Goal: Check status: Check status

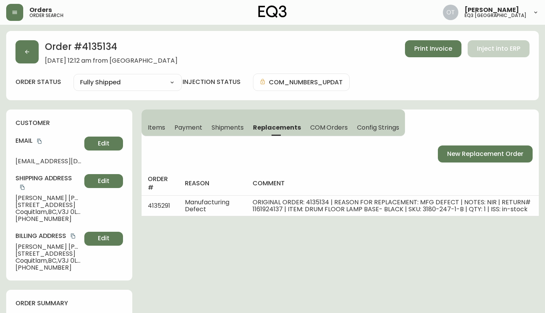
select select "FULLY_SHIPPED"
click at [29, 58] on button "button" at bounding box center [26, 51] width 23 height 23
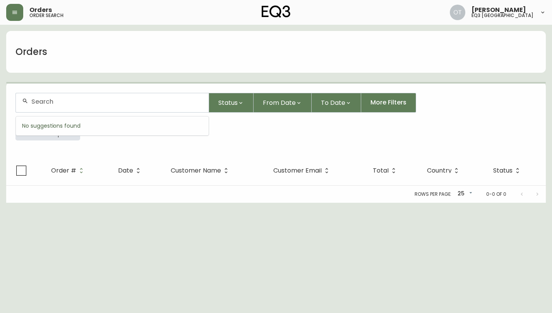
click at [62, 103] on input "text" at bounding box center [116, 101] width 171 height 7
paste input "4134381"
type input "4134381"
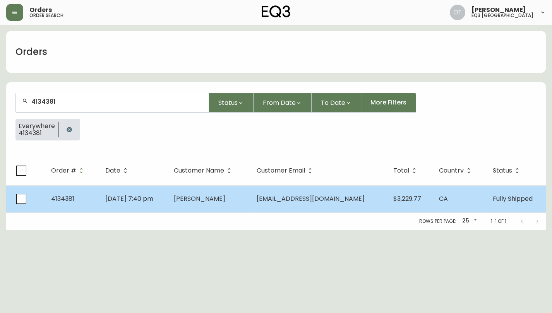
click at [74, 194] on td "4134381" at bounding box center [72, 198] width 54 height 27
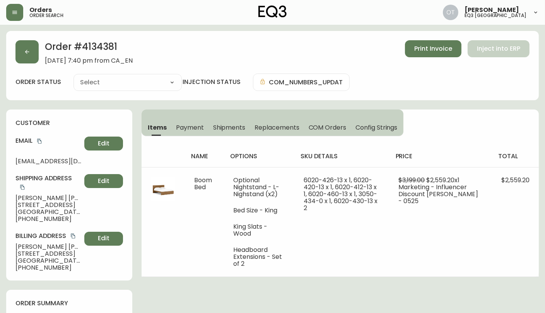
type input "Fully Shipped"
select select "FULLY_SHIPPED"
